Goal: Transaction & Acquisition: Subscribe to service/newsletter

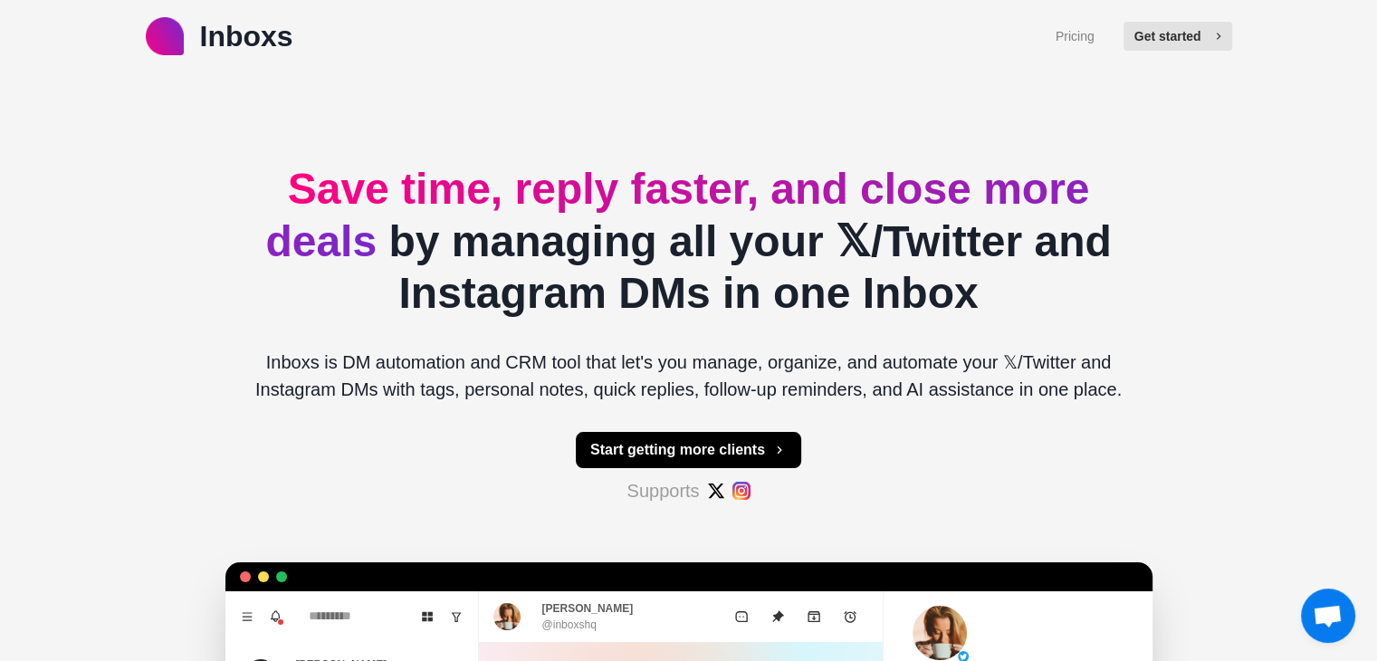
click at [1158, 46] on button "Get started" at bounding box center [1178, 36] width 109 height 29
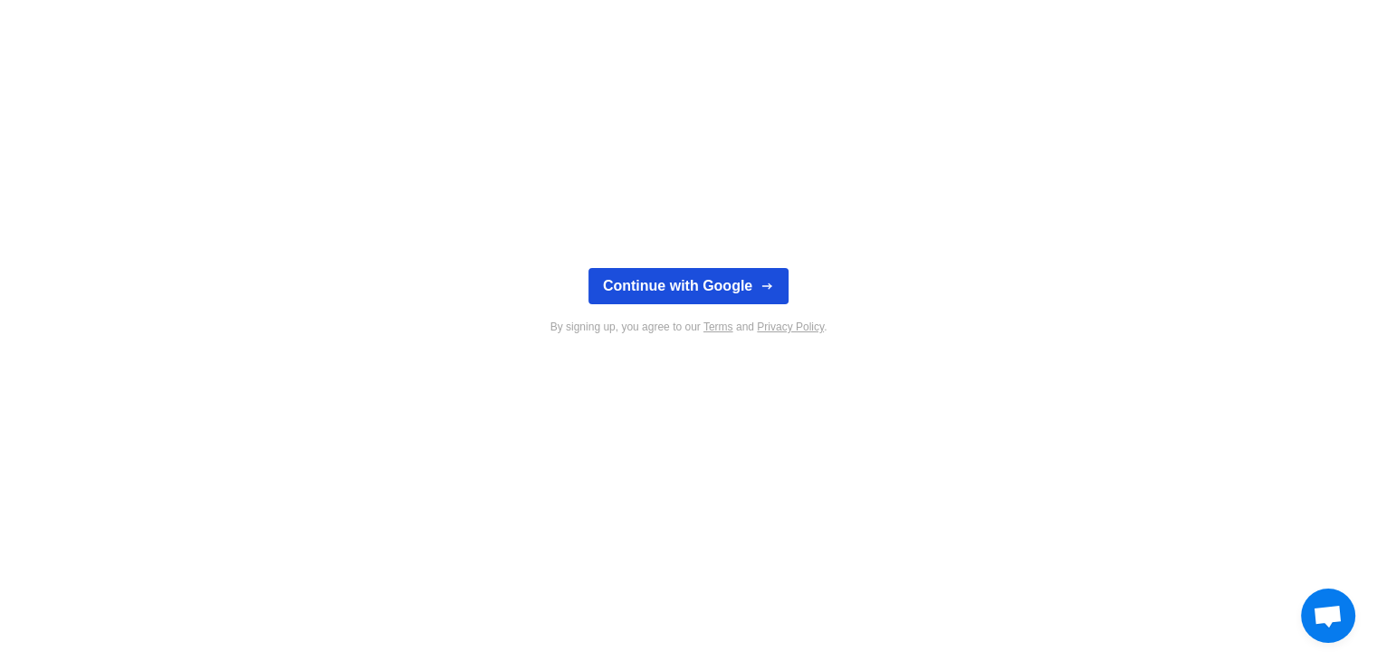
click at [716, 277] on button "Continue with Google" at bounding box center [689, 286] width 200 height 36
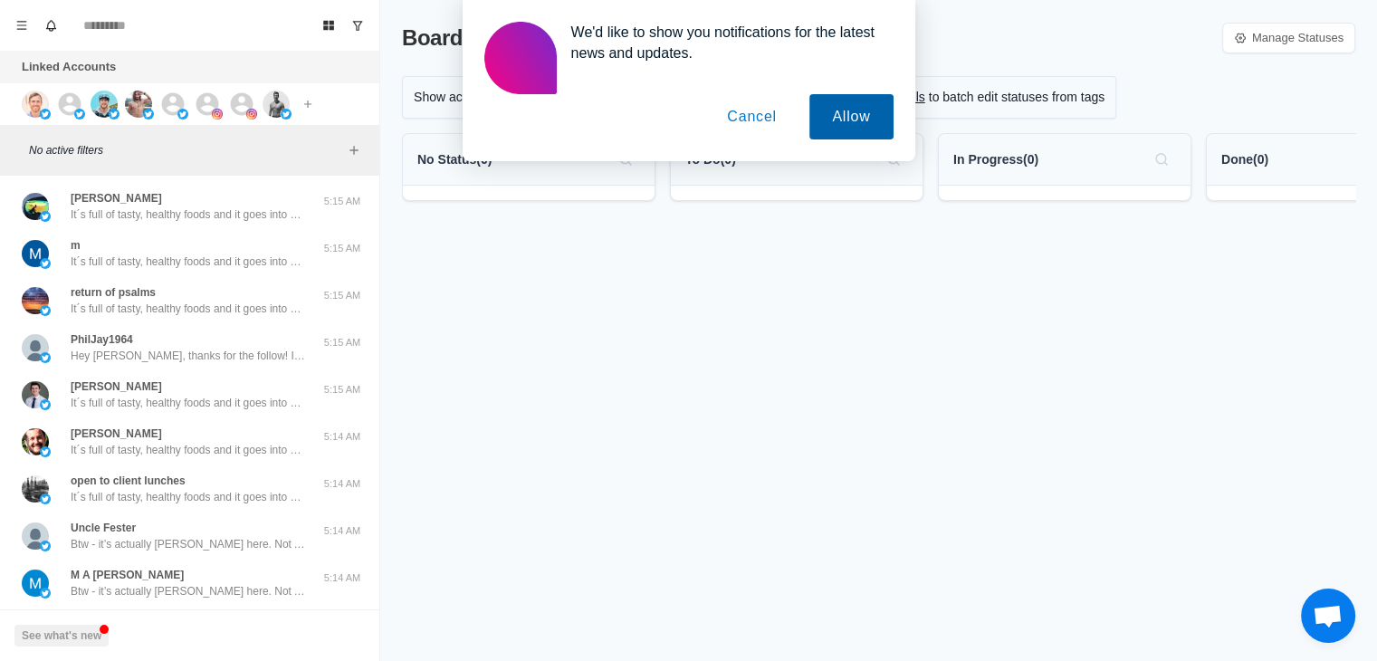
click at [829, 135] on button "Allow" at bounding box center [851, 116] width 83 height 45
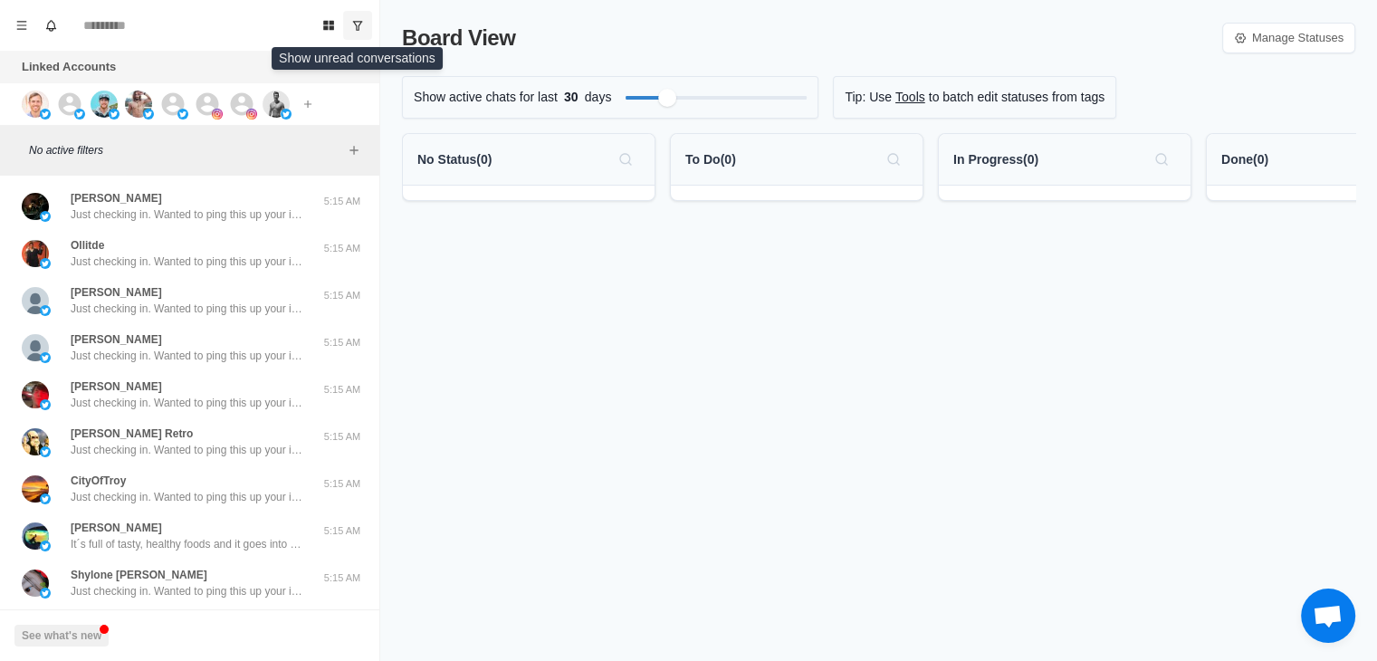
click at [355, 20] on icon "Show unread conversations" at bounding box center [357, 25] width 13 height 13
